Goal: Obtain resource: Download file/media

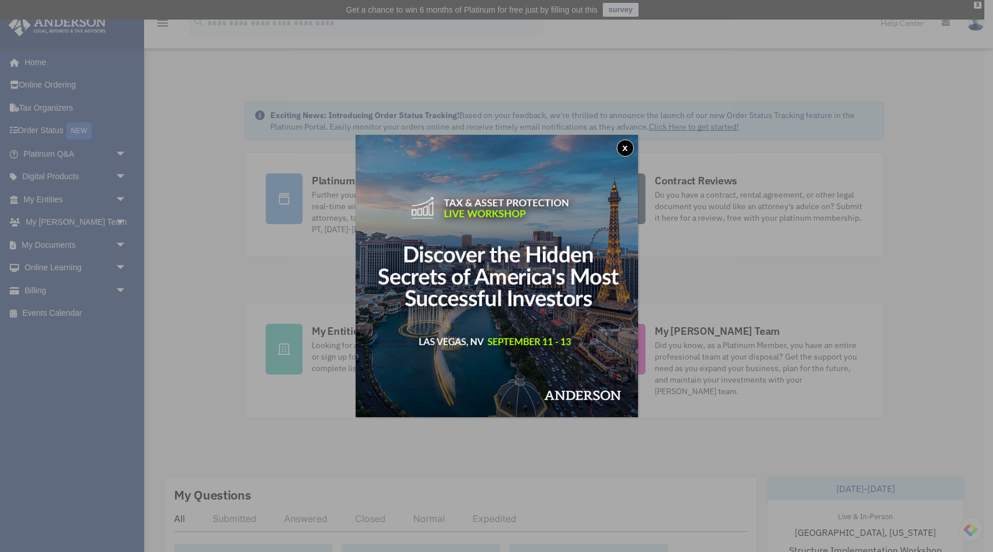
click at [628, 150] on button "x" at bounding box center [625, 147] width 17 height 17
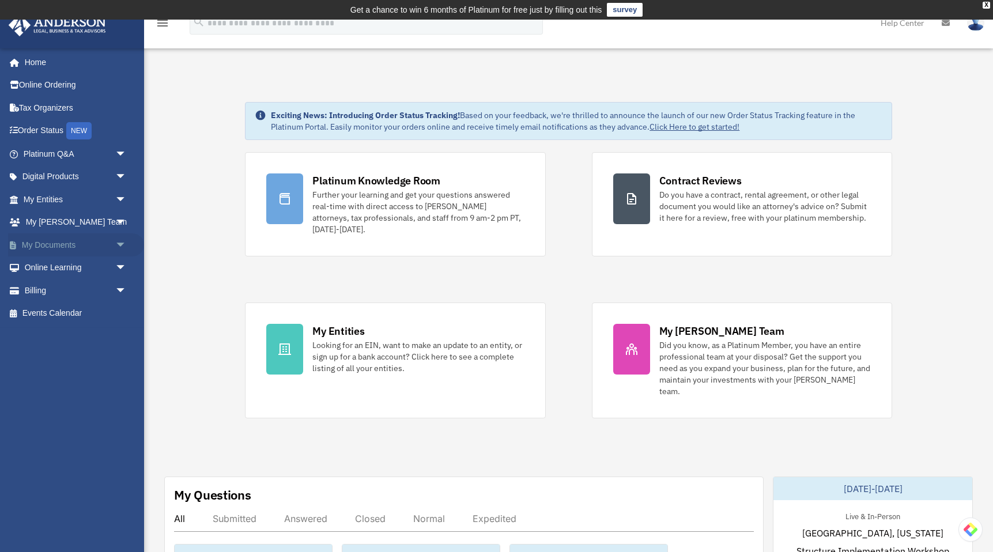
click at [121, 244] on span "arrow_drop_down" at bounding box center [126, 245] width 23 height 24
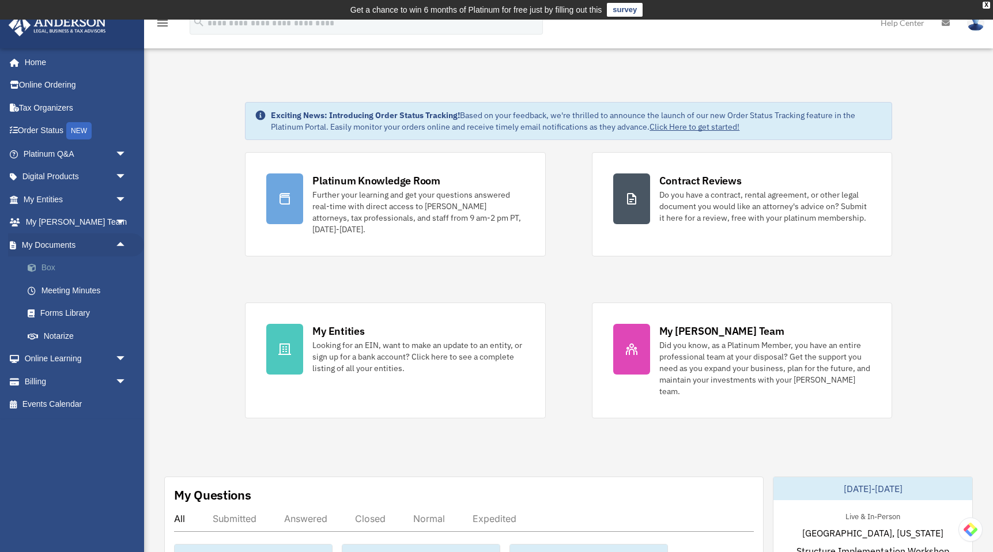
click at [50, 269] on link "Box" at bounding box center [80, 267] width 128 height 23
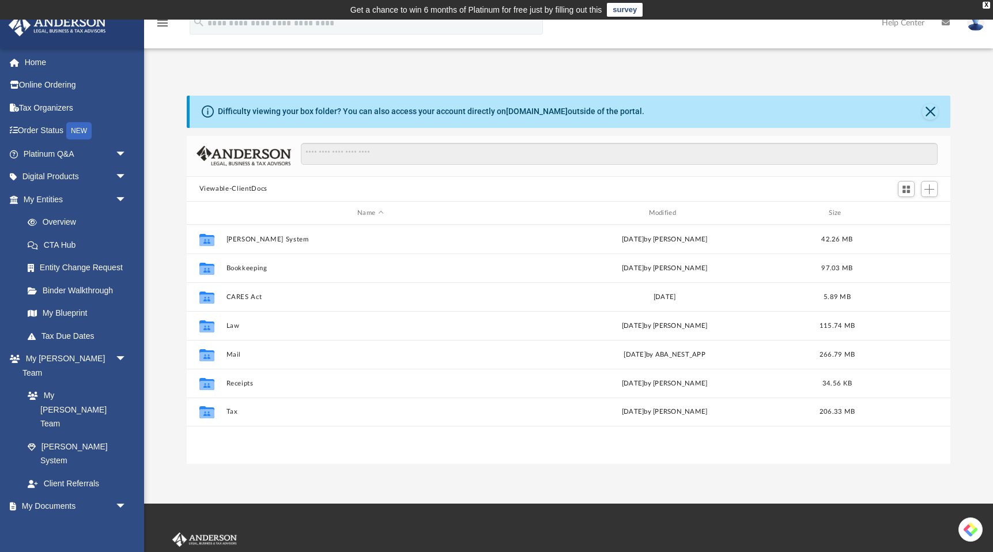
scroll to position [262, 764]
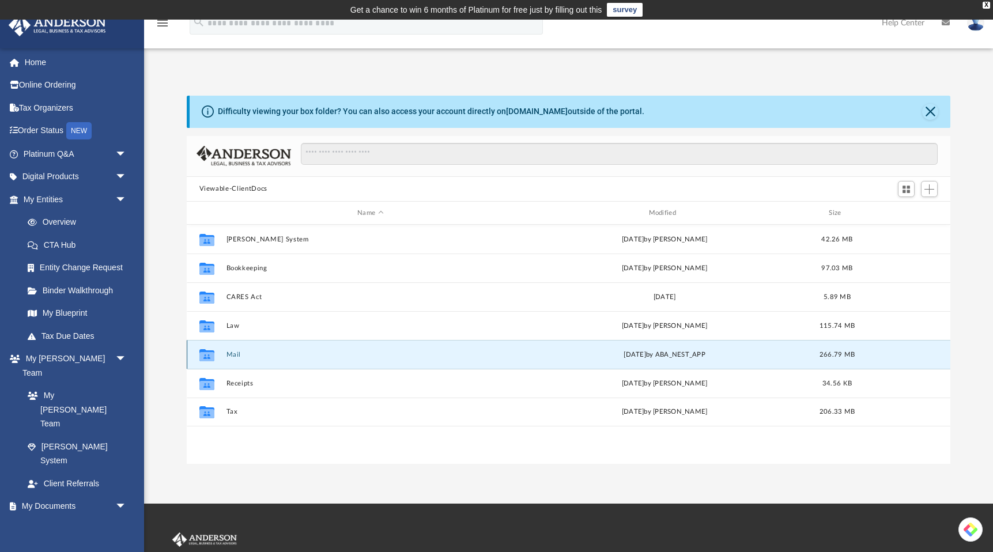
click at [232, 353] on button "Mail" at bounding box center [370, 354] width 289 height 7
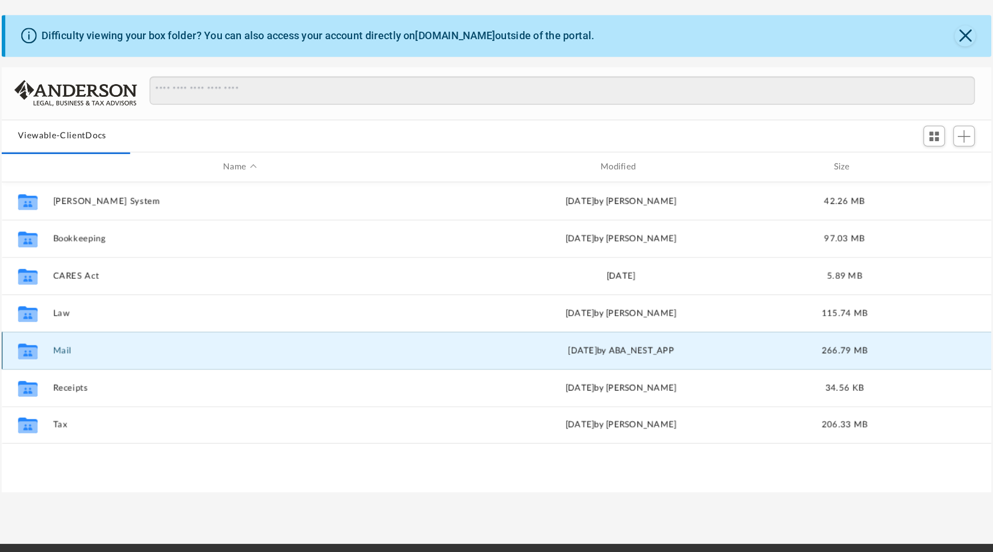
click at [236, 356] on button "Mail" at bounding box center [370, 354] width 289 height 7
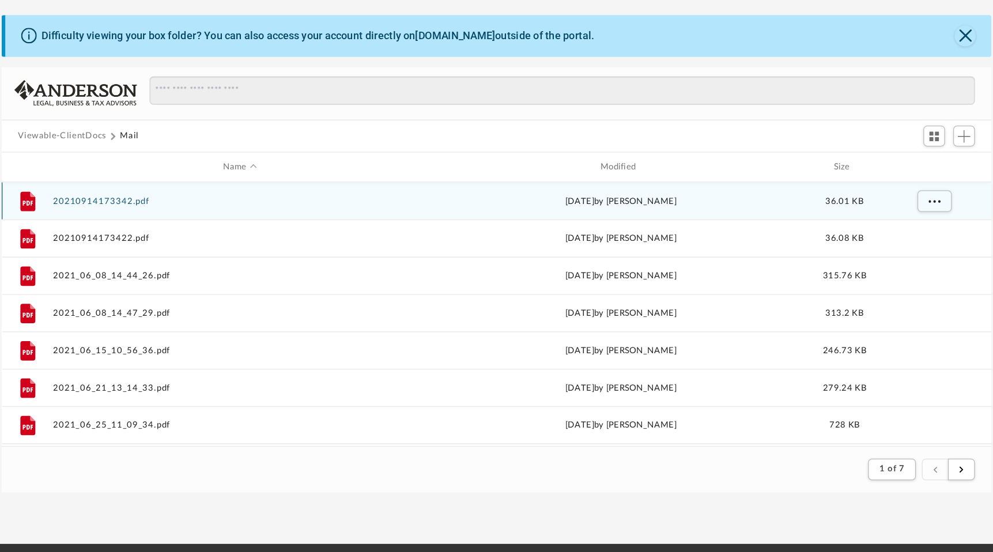
scroll to position [1, 1]
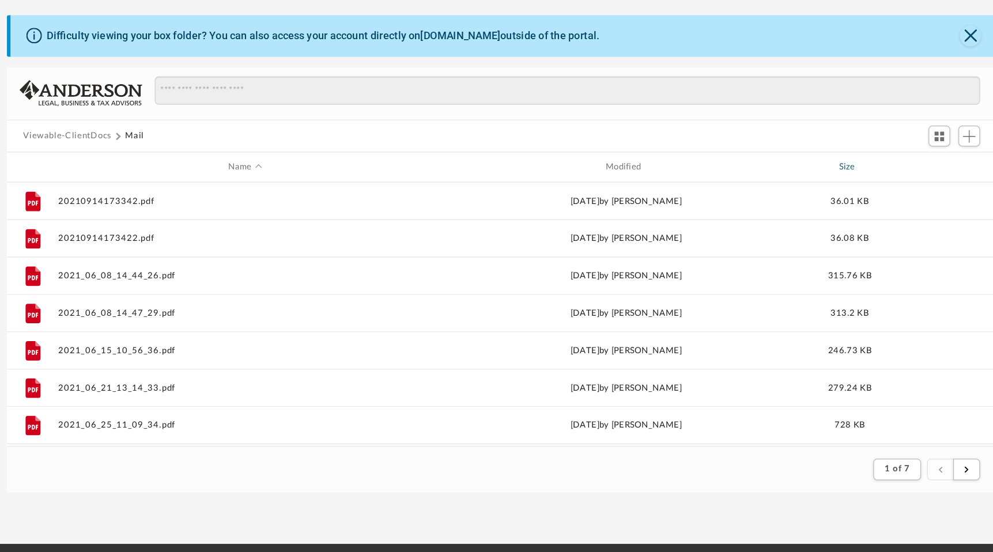
click at [840, 214] on div "Size" at bounding box center [837, 213] width 46 height 10
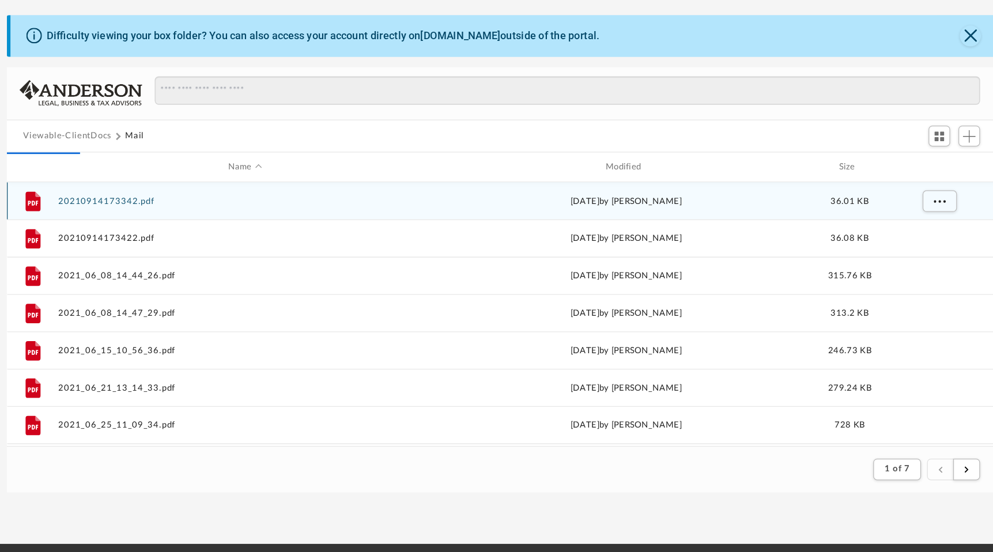
click at [755, 240] on div "[DATE] by [PERSON_NAME]" at bounding box center [664, 240] width 289 height 10
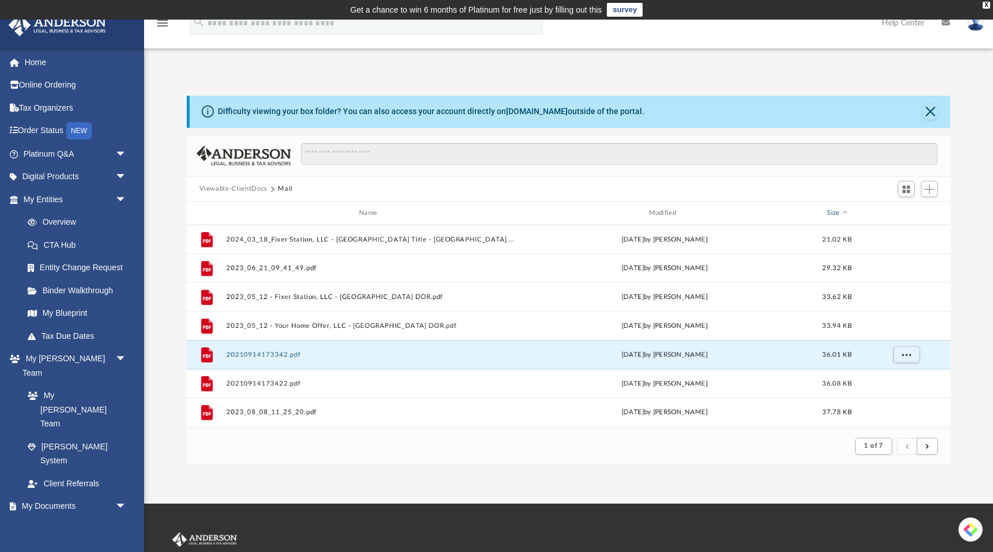
click at [843, 212] on div "Size" at bounding box center [837, 213] width 46 height 10
drag, startPoint x: 666, startPoint y: 213, endPoint x: 671, endPoint y: 212, distance: 5.9
click at [666, 213] on div "Modified" at bounding box center [664, 213] width 289 height 10
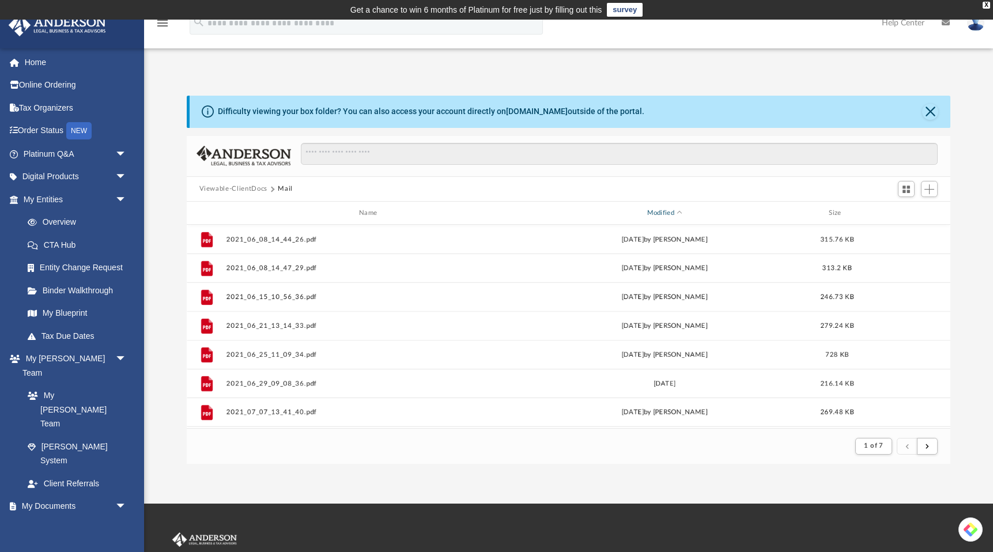
click at [679, 211] on div "Modified" at bounding box center [664, 213] width 289 height 10
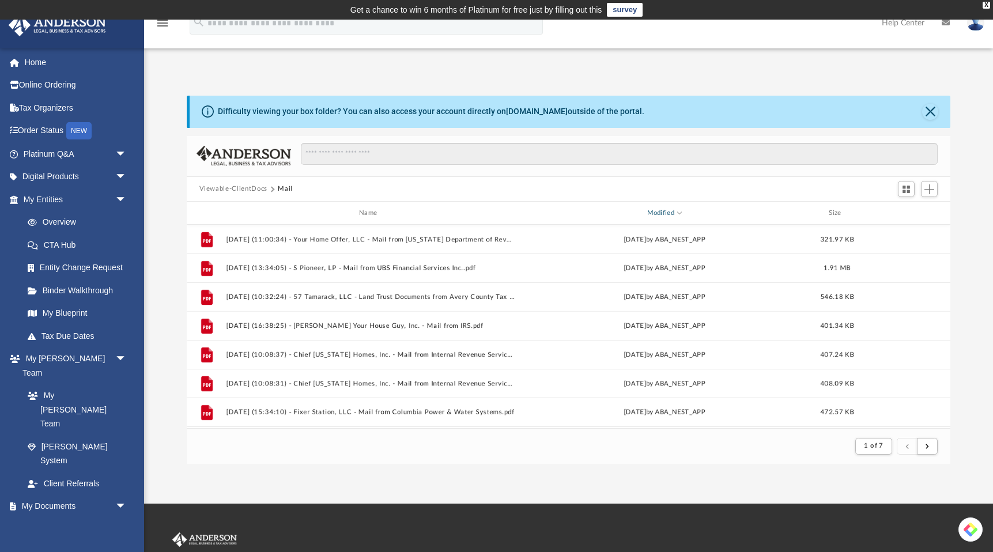
click at [681, 213] on span "Modified" at bounding box center [679, 212] width 5 height 5
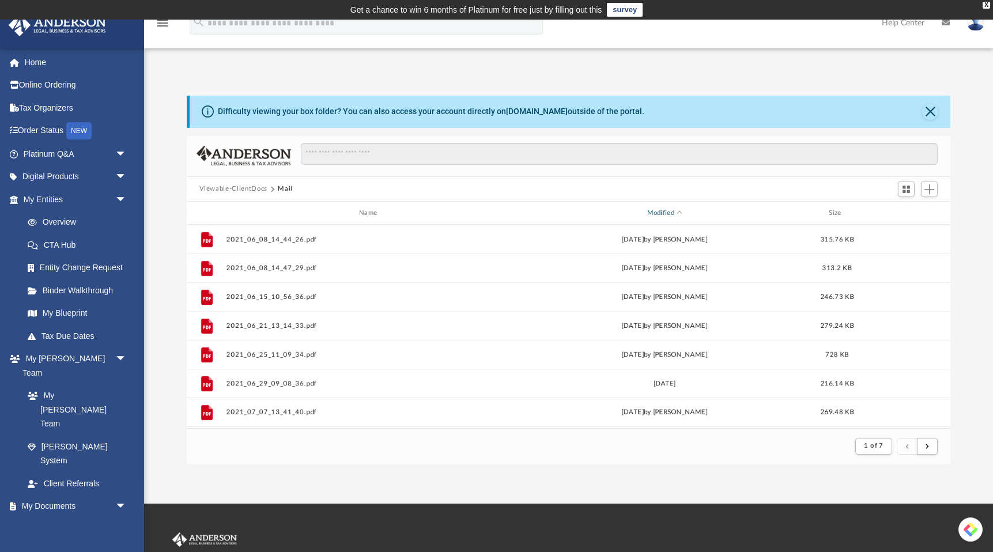
click at [679, 213] on span "Modified" at bounding box center [679, 213] width 5 height 5
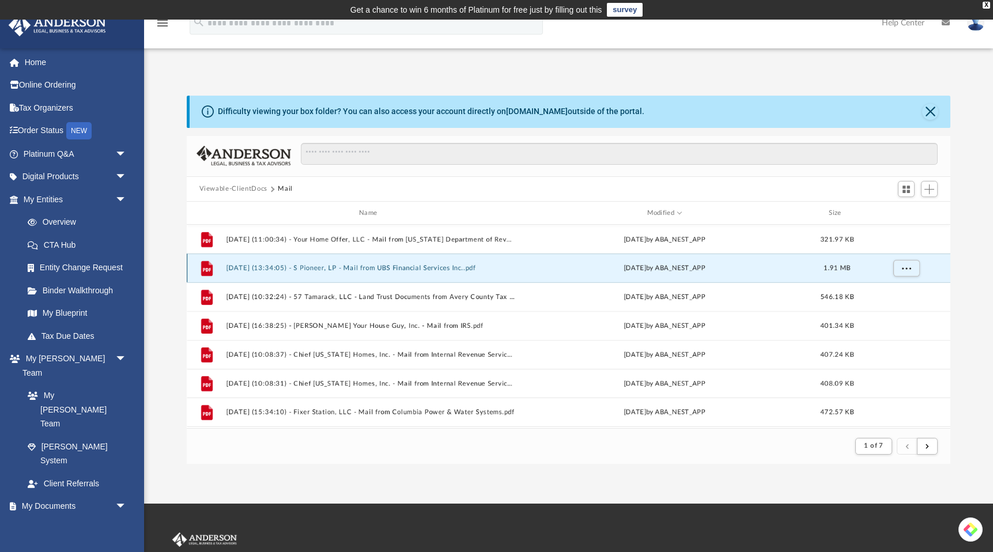
click at [351, 269] on button "[DATE] (13:34:05) - S Pioneer, LP - Mail from UBS Financial Services Inc..pdf" at bounding box center [370, 267] width 289 height 7
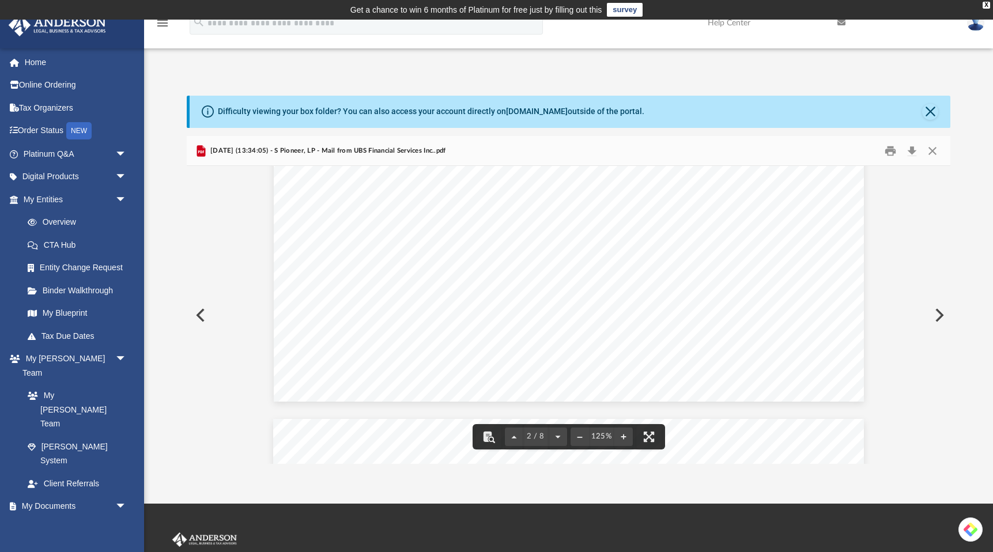
scroll to position [351, 0]
click at [931, 148] on button "Close" at bounding box center [932, 151] width 21 height 18
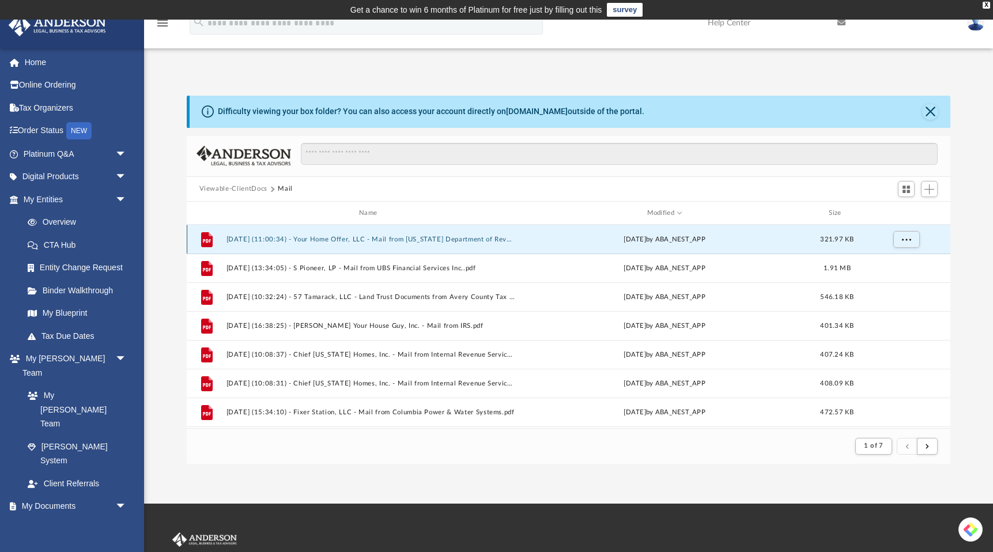
click at [417, 237] on button "[DATE] (11:00:34) - Your Home Offer, LLC - Mail from [US_STATE] Department of R…" at bounding box center [370, 239] width 289 height 7
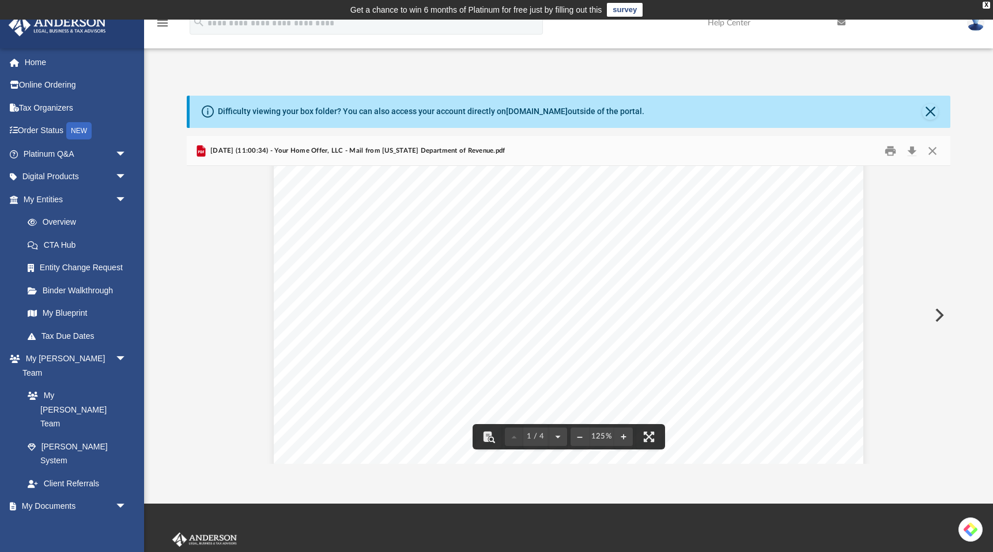
scroll to position [0, 0]
click at [914, 152] on button "Download" at bounding box center [911, 151] width 21 height 18
click at [932, 150] on button "Close" at bounding box center [932, 151] width 21 height 18
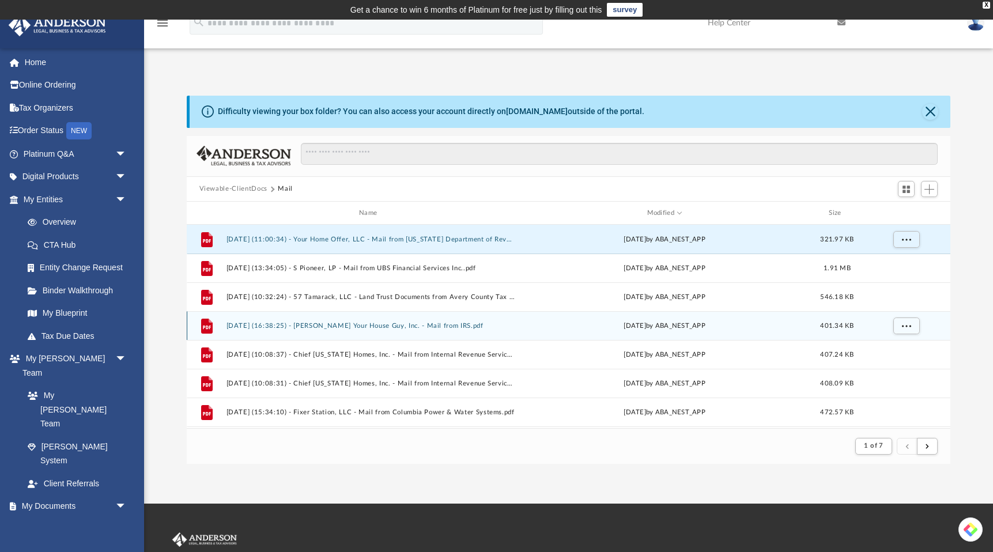
click at [386, 326] on button "[DATE] (16:38:25) - [PERSON_NAME] Your House Guy, Inc. - Mail from IRS.pdf" at bounding box center [370, 325] width 289 height 7
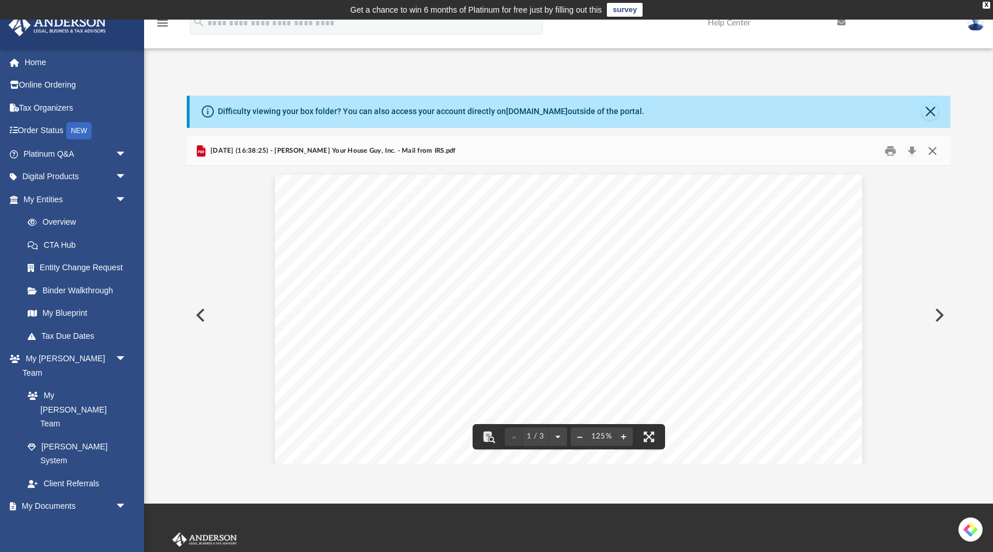
click at [935, 151] on button "Close" at bounding box center [932, 151] width 21 height 18
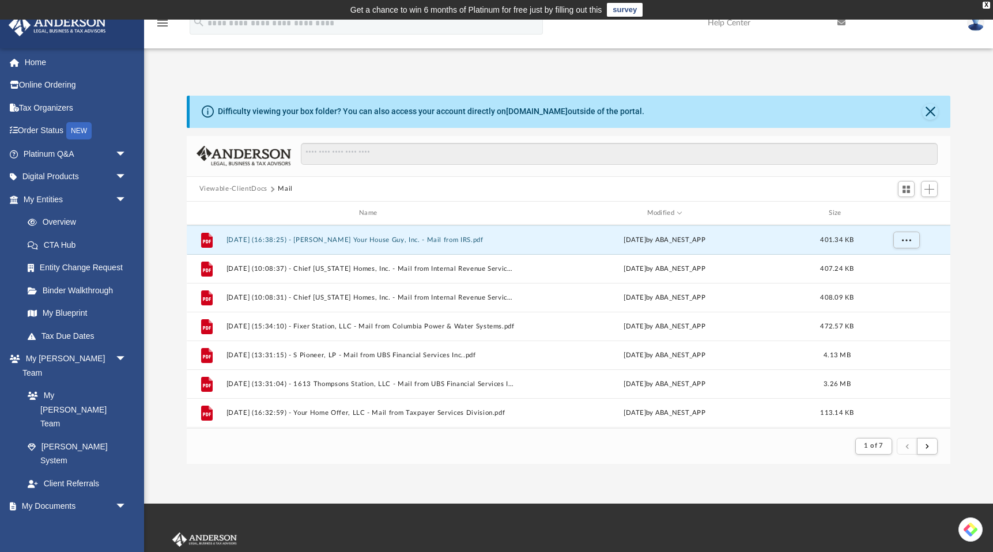
scroll to position [87, 0]
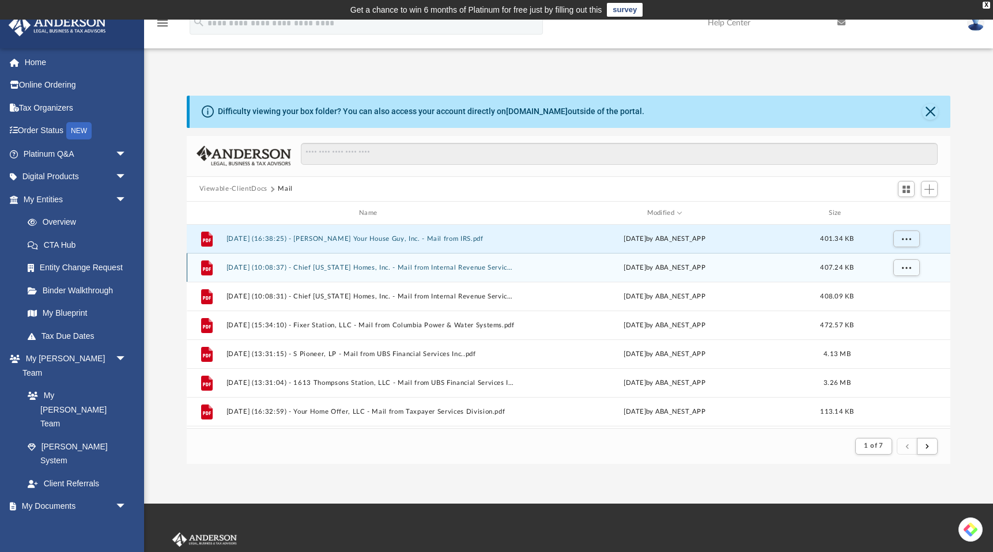
click at [391, 269] on button "[DATE] (10:08:37) - Chief [US_STATE] Homes, Inc. - Mail from Internal Revenue S…" at bounding box center [370, 267] width 289 height 7
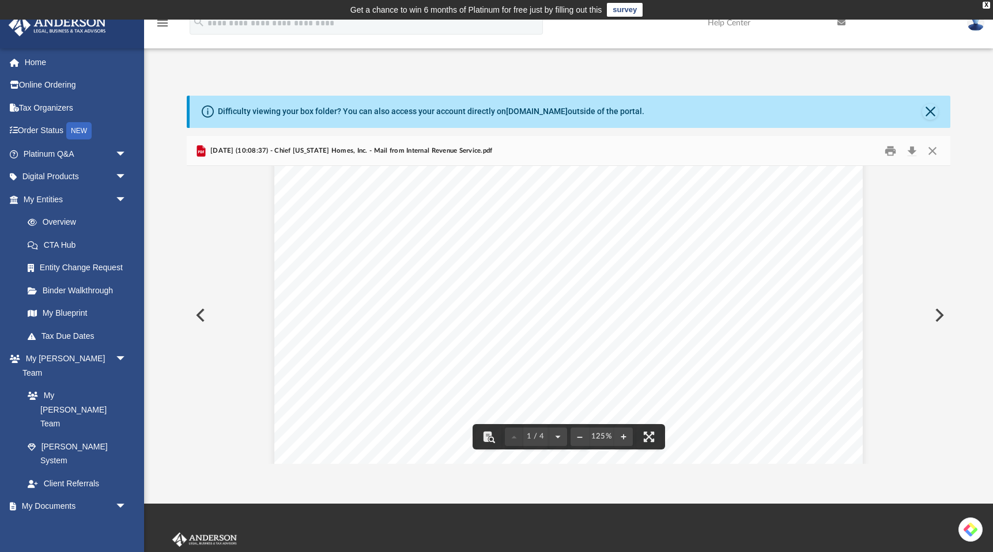
scroll to position [166, 0]
click at [929, 152] on button "Close" at bounding box center [932, 151] width 21 height 18
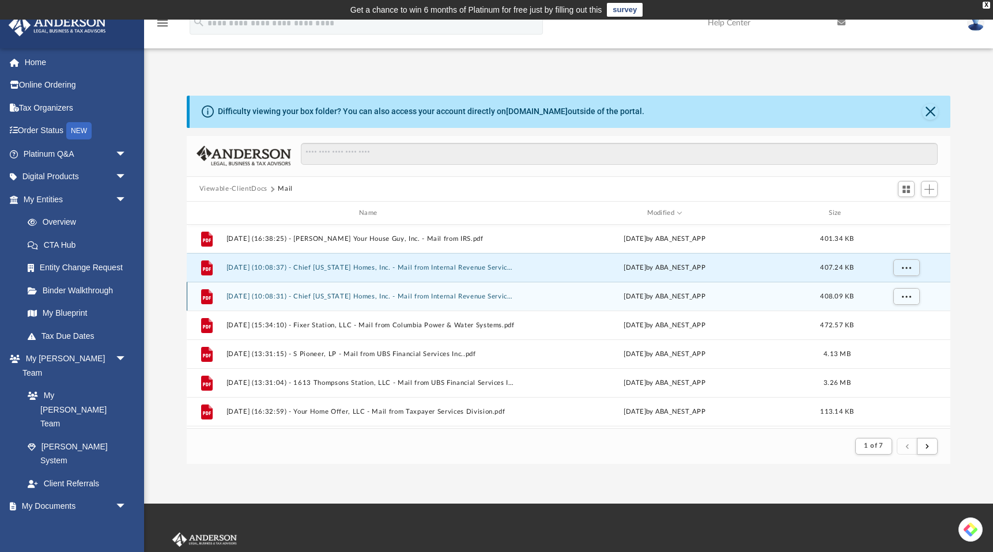
click at [453, 298] on button "[DATE] (10:08:31) - Chief [US_STATE] Homes, Inc. - Mail from Internal Revenue S…" at bounding box center [370, 296] width 289 height 7
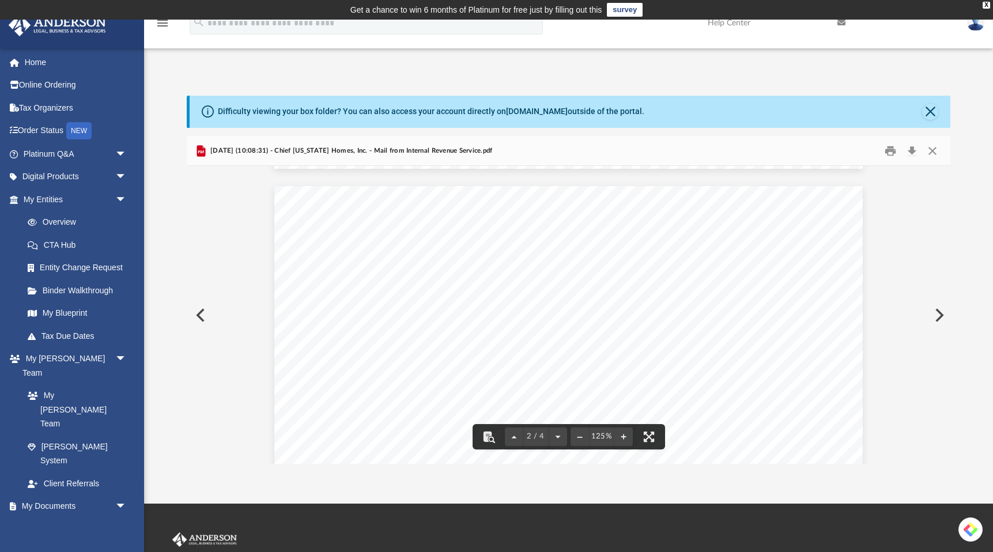
scroll to position [815, 0]
click at [933, 156] on button "Close" at bounding box center [932, 151] width 21 height 18
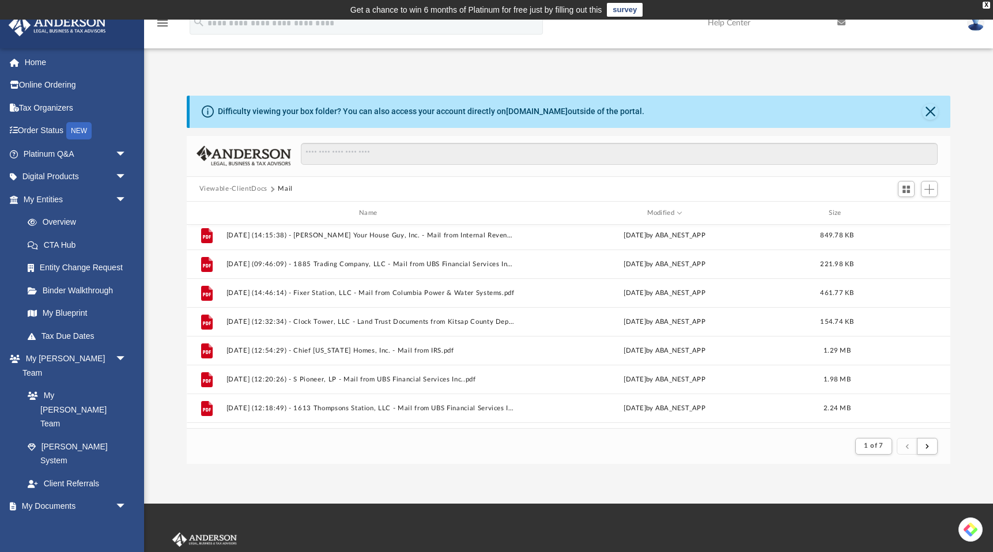
scroll to position [898, 0]
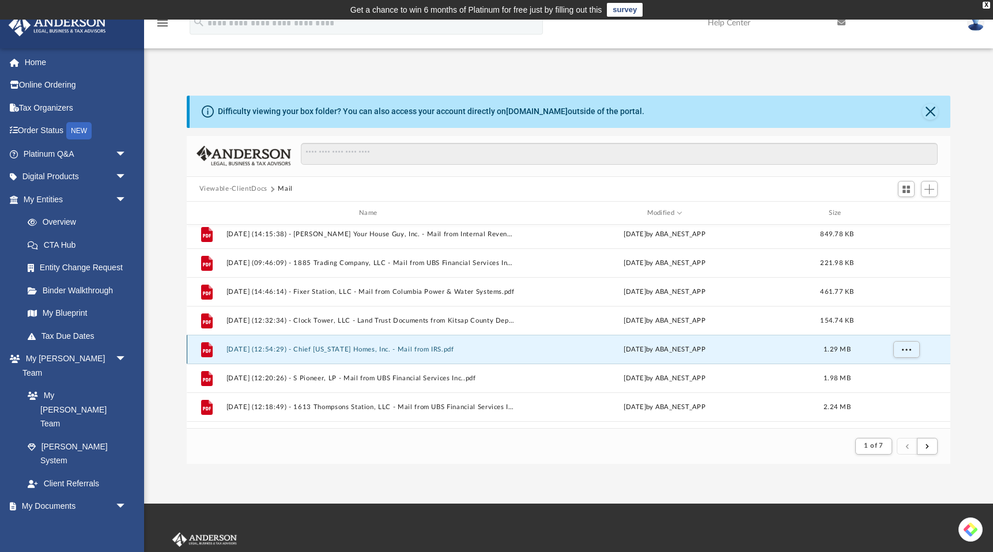
click at [381, 349] on button "[DATE] (12:54:29) - Chief [US_STATE] Homes, Inc. - Mail from IRS.pdf" at bounding box center [370, 349] width 289 height 7
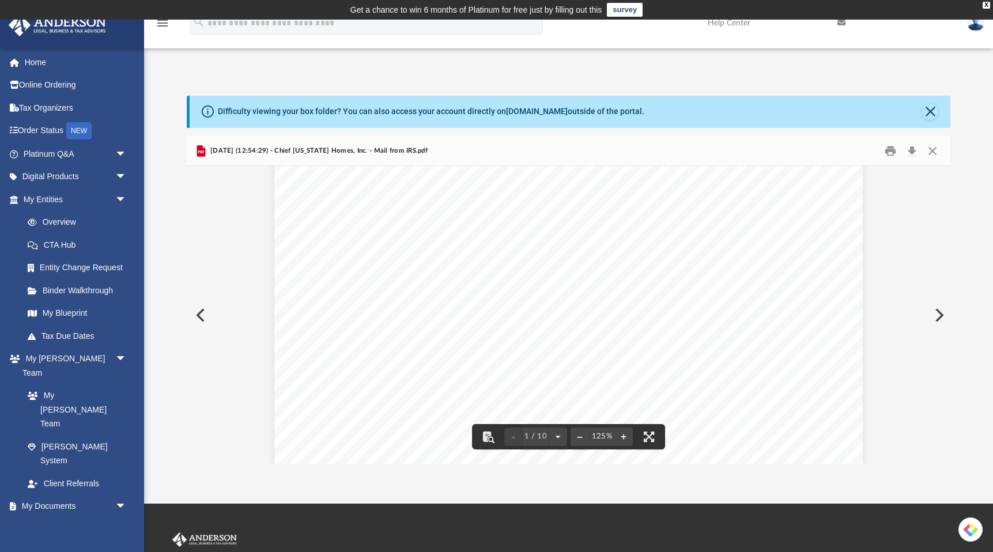
scroll to position [0, 0]
click at [935, 147] on button "Close" at bounding box center [932, 151] width 21 height 18
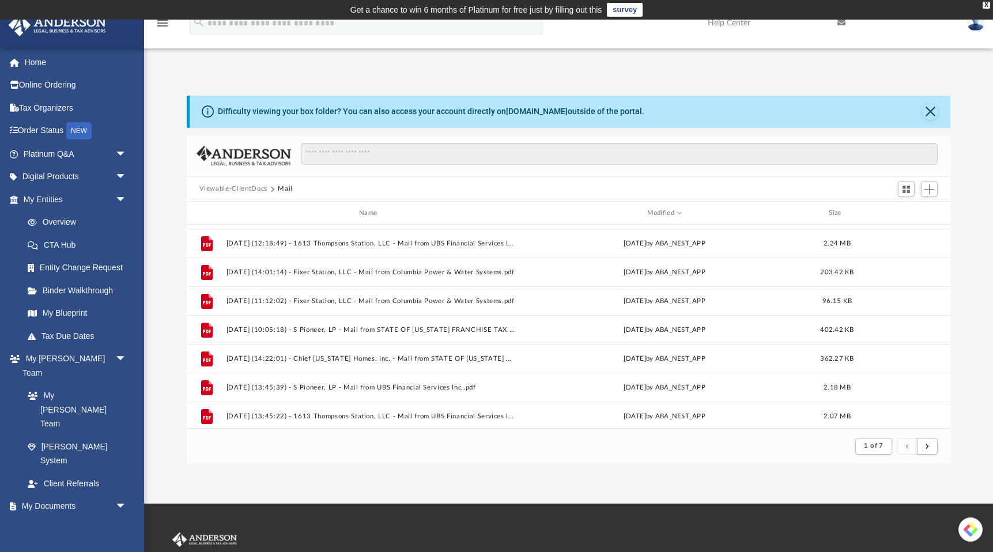
scroll to position [1068, 0]
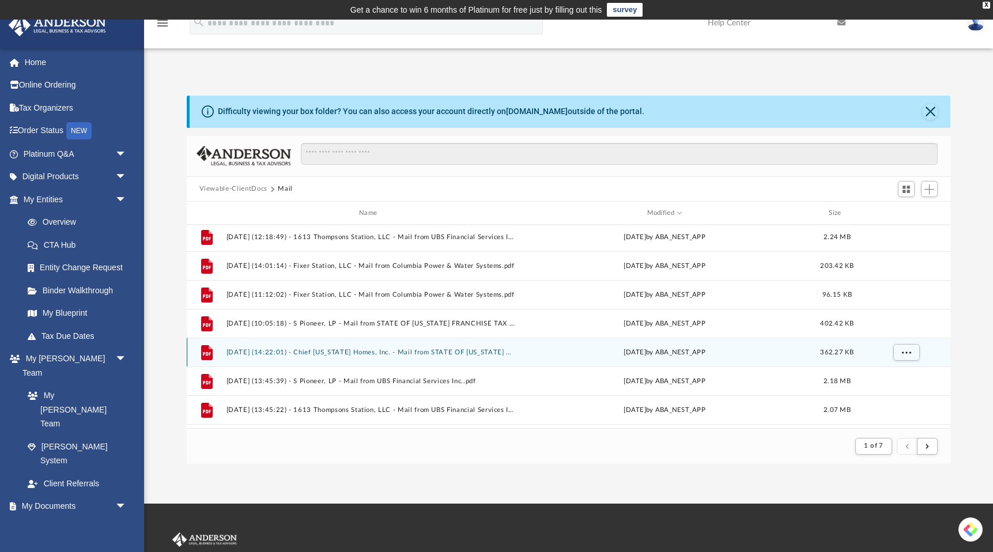
click at [424, 353] on button "[DATE] (14:22:01) - Chief [US_STATE] Homes, Inc. - Mail from STATE OF [US_STATE…" at bounding box center [370, 352] width 289 height 7
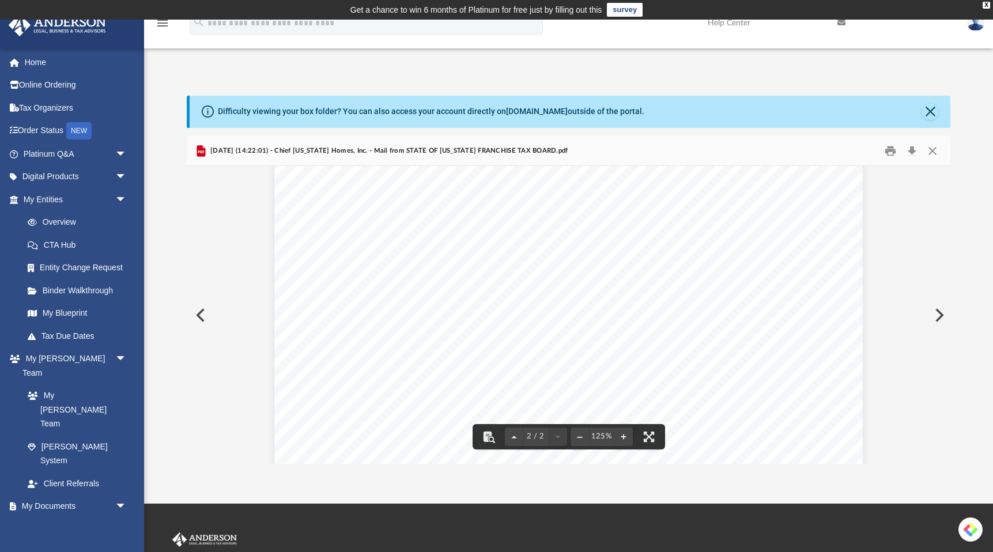
scroll to position [0, 0]
click at [912, 152] on button "Download" at bounding box center [911, 151] width 21 height 18
